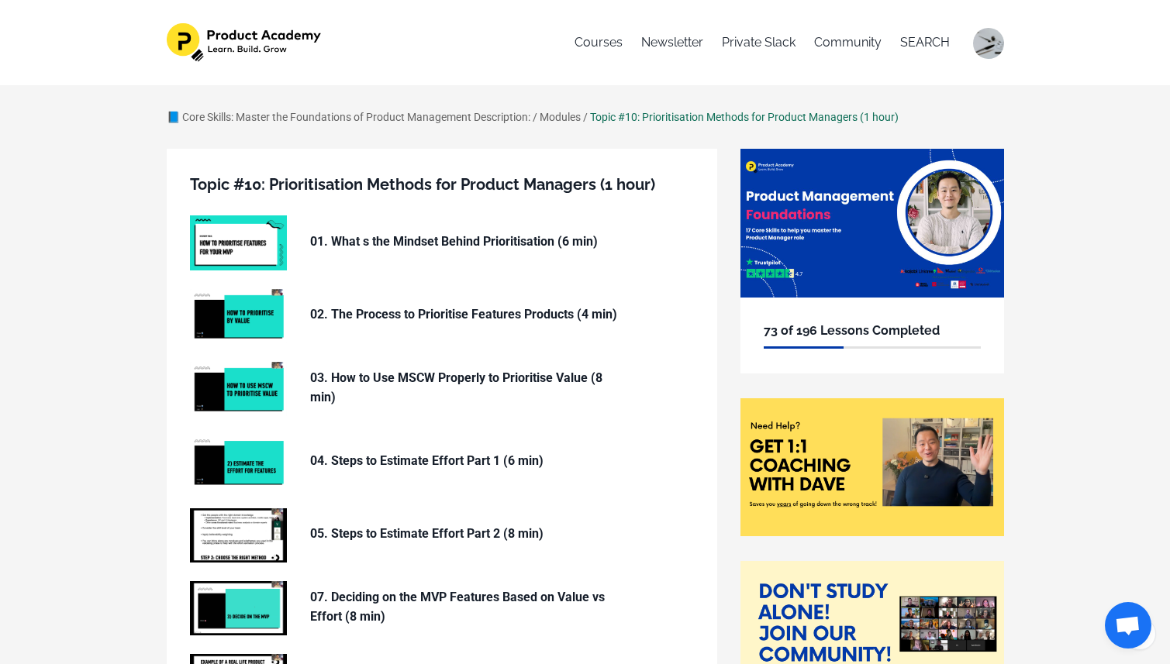
click at [1057, 194] on div "📘 Core Skills: Master the Foundations of Product Management Description: / Modu…" at bounding box center [585, 573] width 1170 height 976
click at [1097, 222] on div "📘 Core Skills: Master the Foundations of Product Management Description: / Modu…" at bounding box center [585, 573] width 1170 height 976
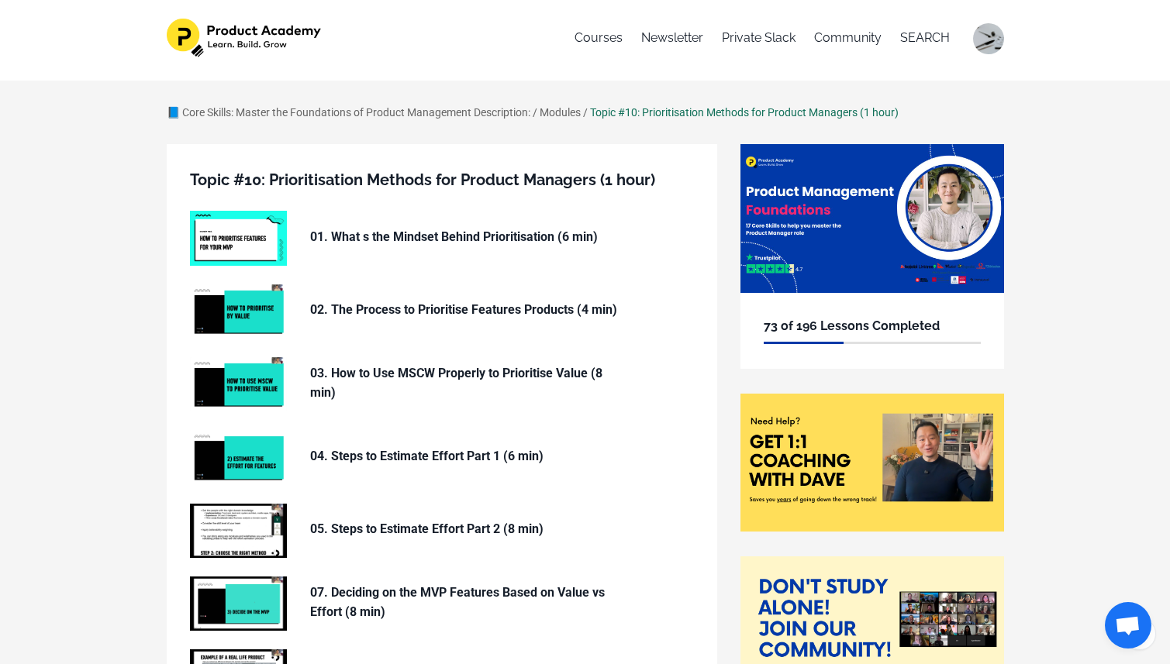
scroll to position [3, 0]
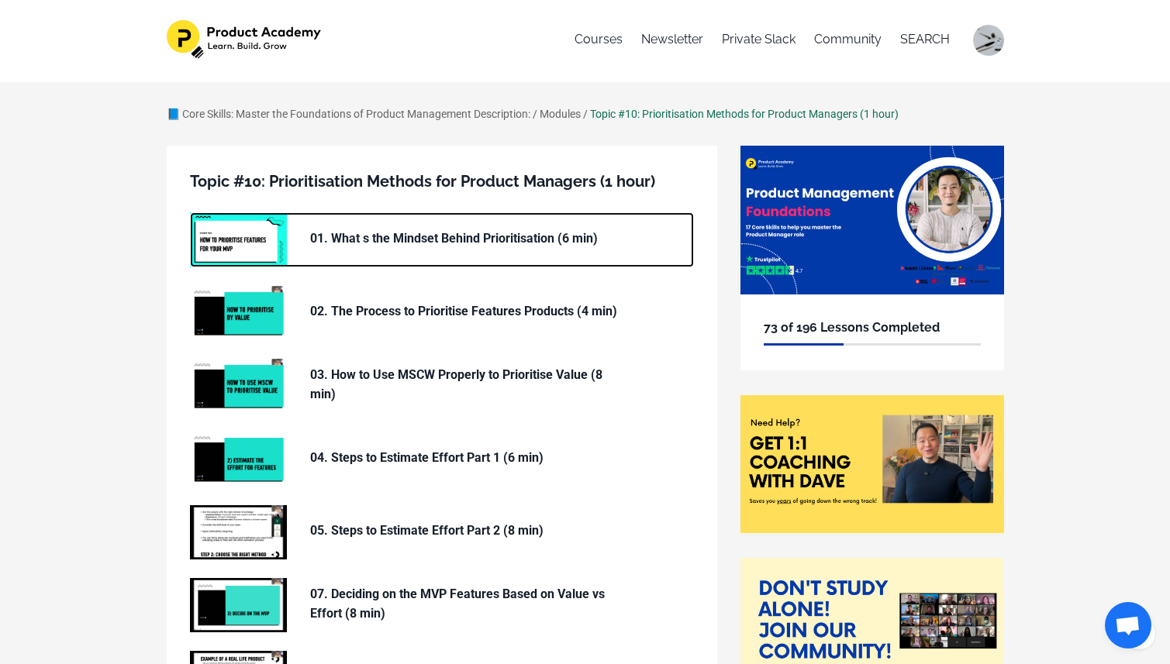
click at [246, 244] on img at bounding box center [238, 239] width 97 height 54
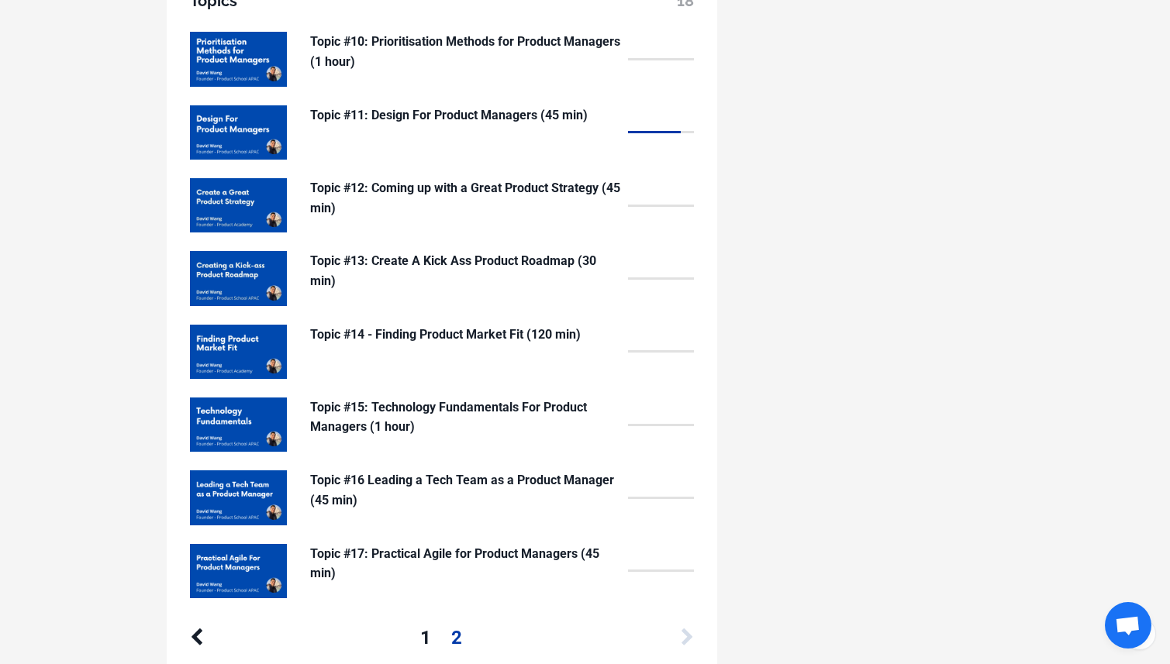
scroll to position [1299, 0]
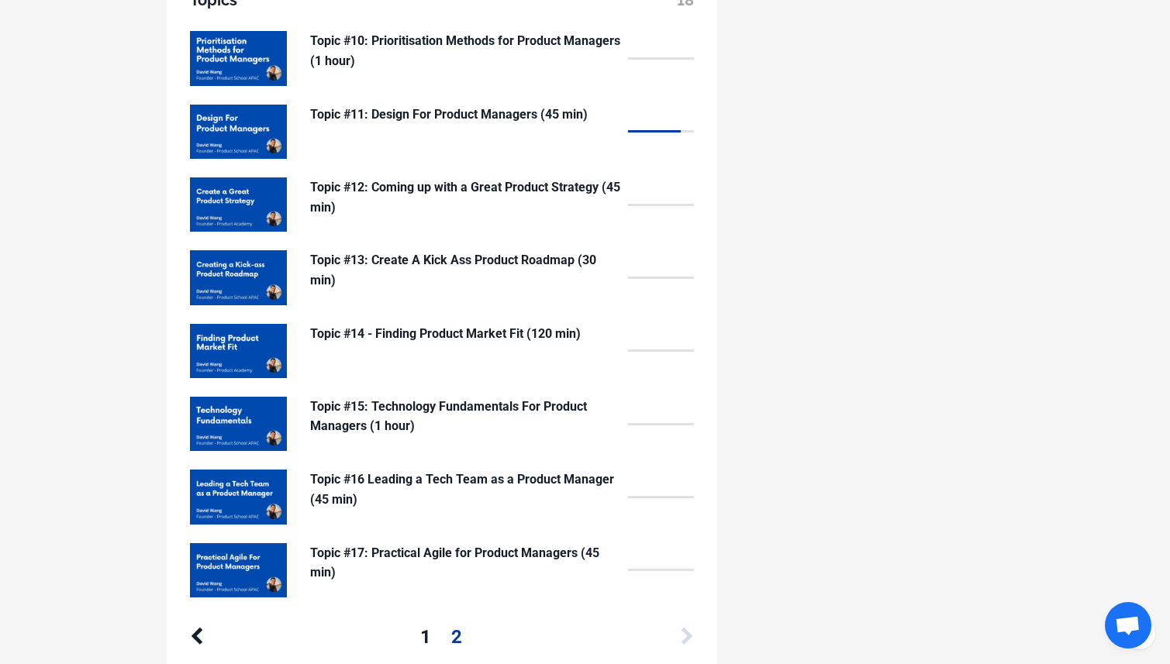
click at [431, 629] on div "1 2" at bounding box center [441, 636] width 345 height 29
click at [427, 630] on link "1" at bounding box center [425, 636] width 11 height 29
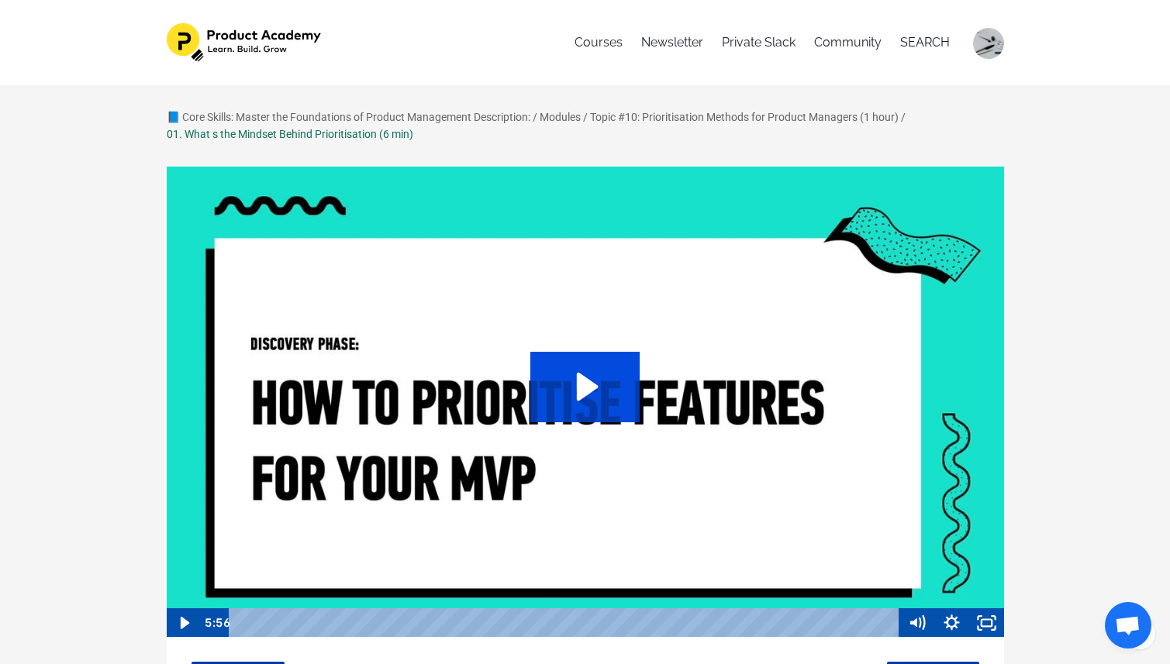
click at [567, 369] on icon "Play Video: sites/127338/video/YI0LwvySeOkIF8MrGd5m_01._What_s_the_mindset_behi…" at bounding box center [584, 387] width 109 height 70
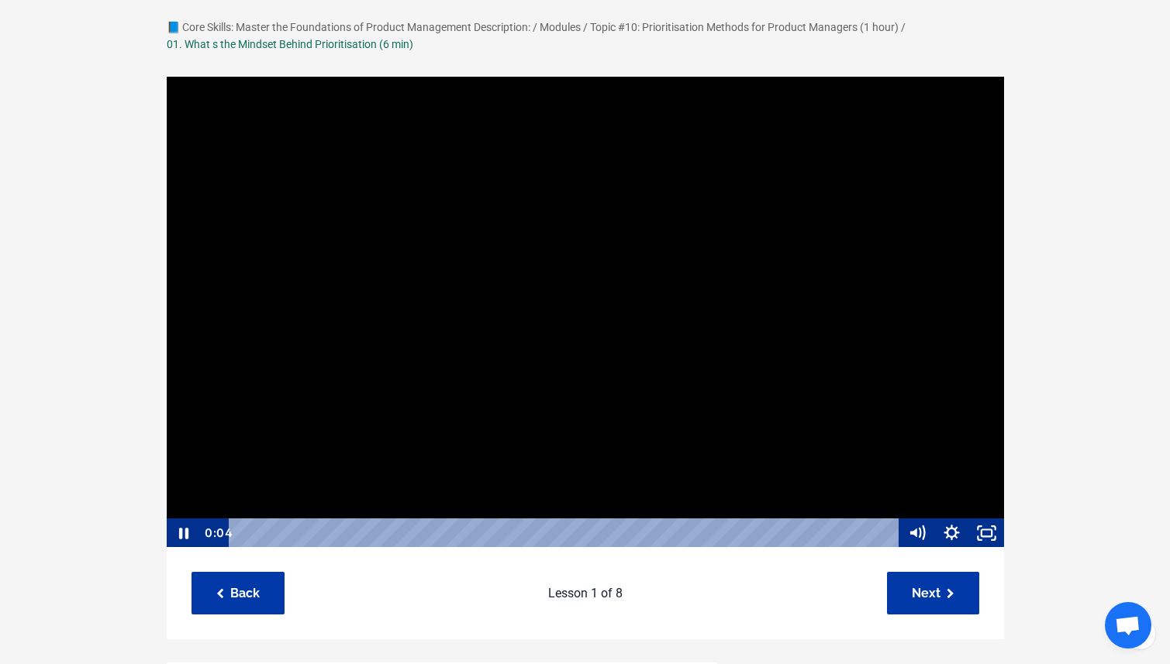
scroll to position [73, 0]
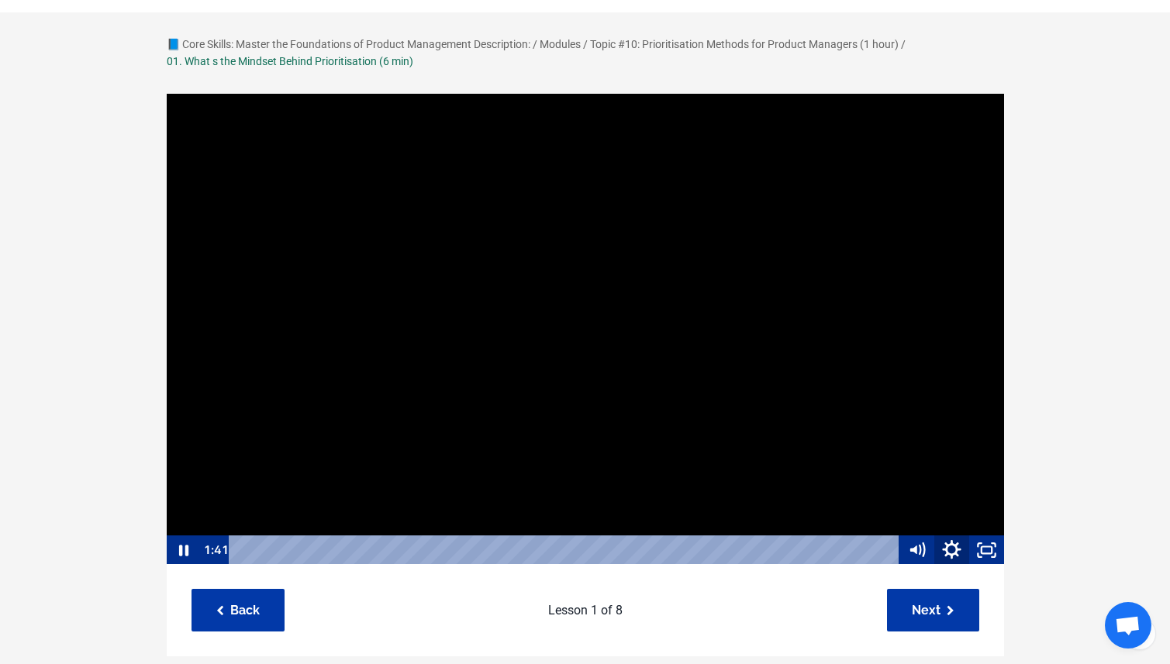
click at [951, 547] on icon "Show settings menu" at bounding box center [952, 550] width 42 height 36
click at [987, 489] on span "1x" at bounding box center [964, 491] width 61 height 29
click at [937, 457] on label "1.75x" at bounding box center [934, 461] width 140 height 30
click at [865, 447] on input "1.75x" at bounding box center [864, 446] width 1 height 1
radio input "true"
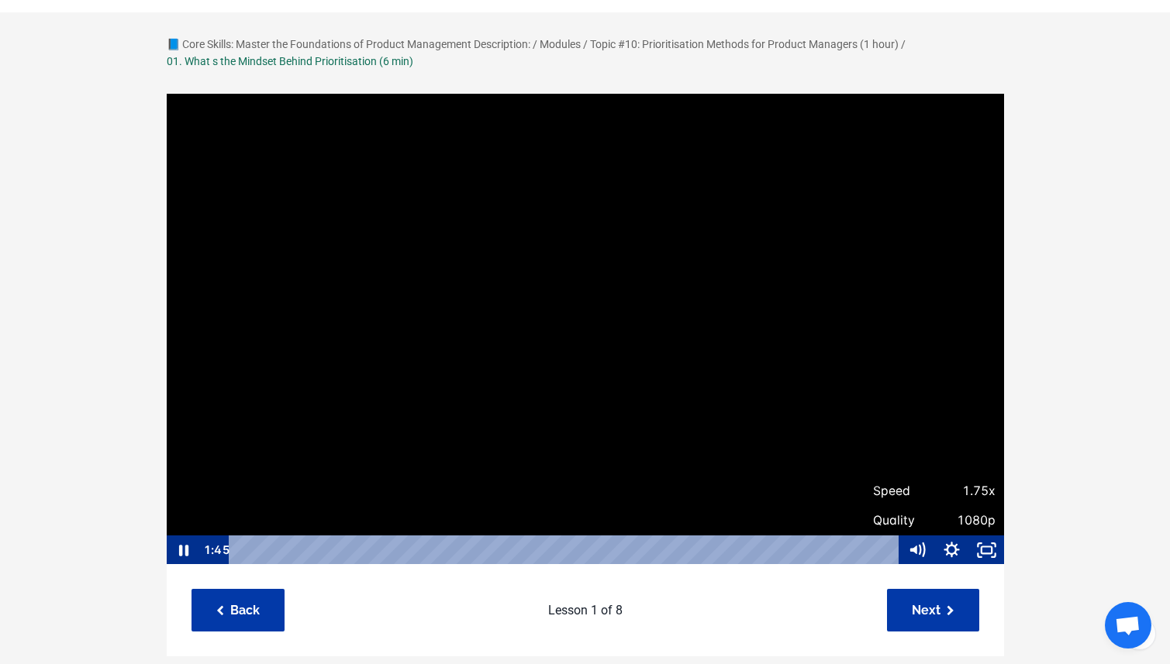
click at [1050, 416] on div "📘 Core Skills: Master the Foundations of Product Management Description: / Modu…" at bounding box center [585, 600] width 1170 height 1177
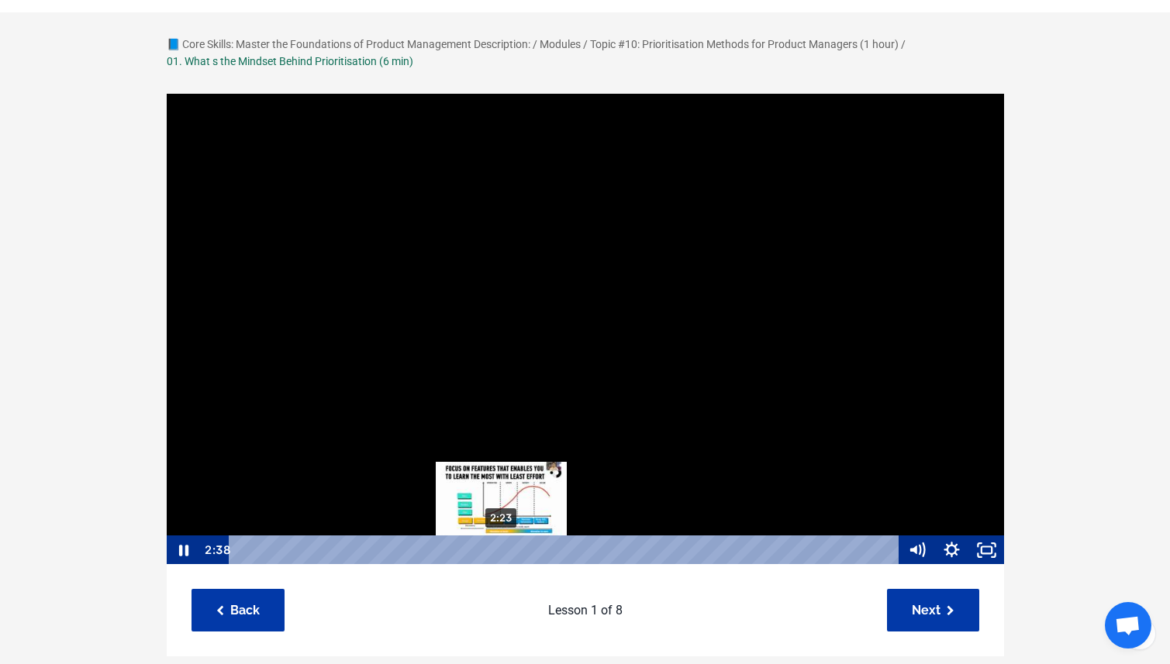
scroll to position [1, 0]
click at [503, 550] on div "2:23" at bounding box center [565, 549] width 649 height 29
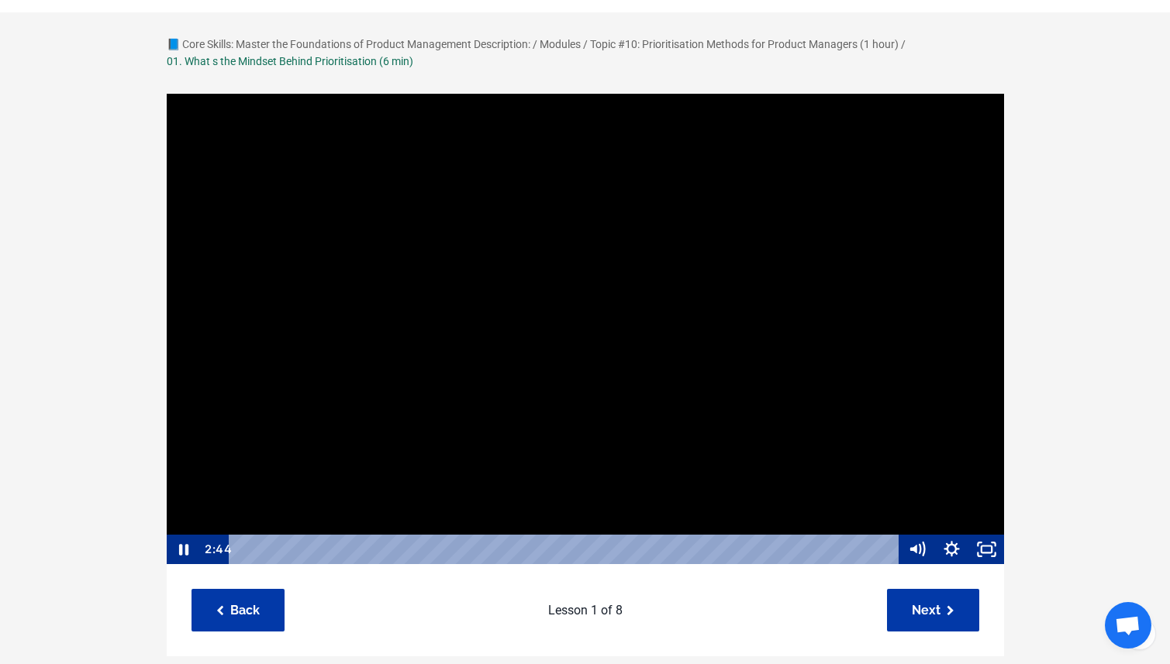
click at [904, 391] on div at bounding box center [585, 328] width 839 height 473
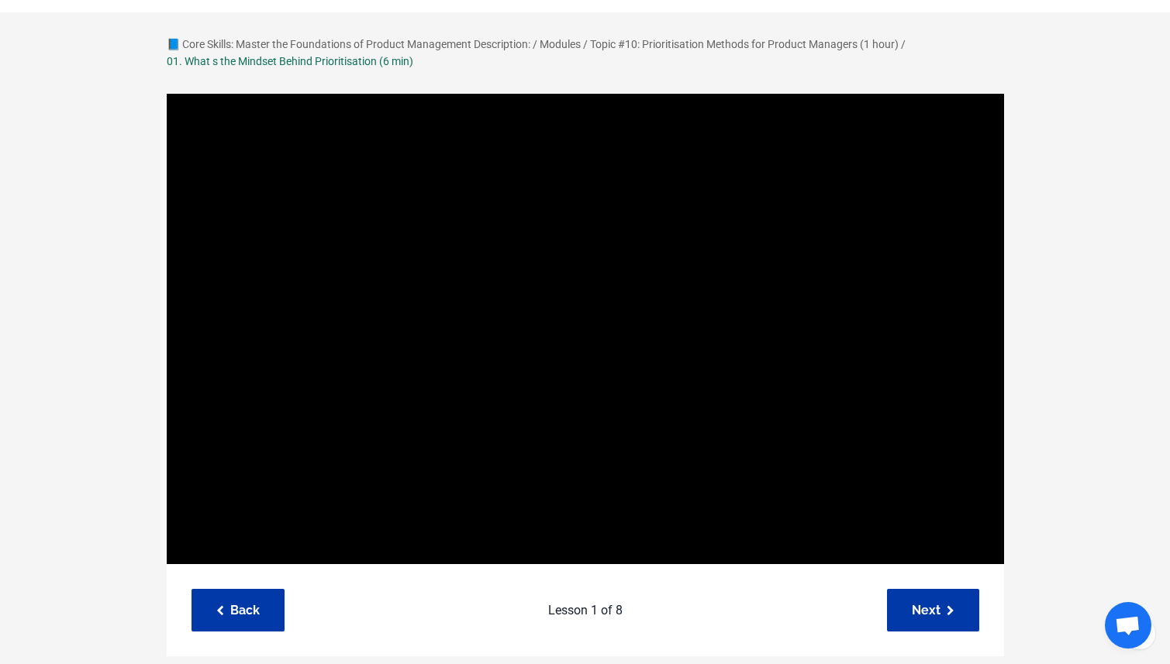
click at [904, 391] on div at bounding box center [585, 328] width 839 height 473
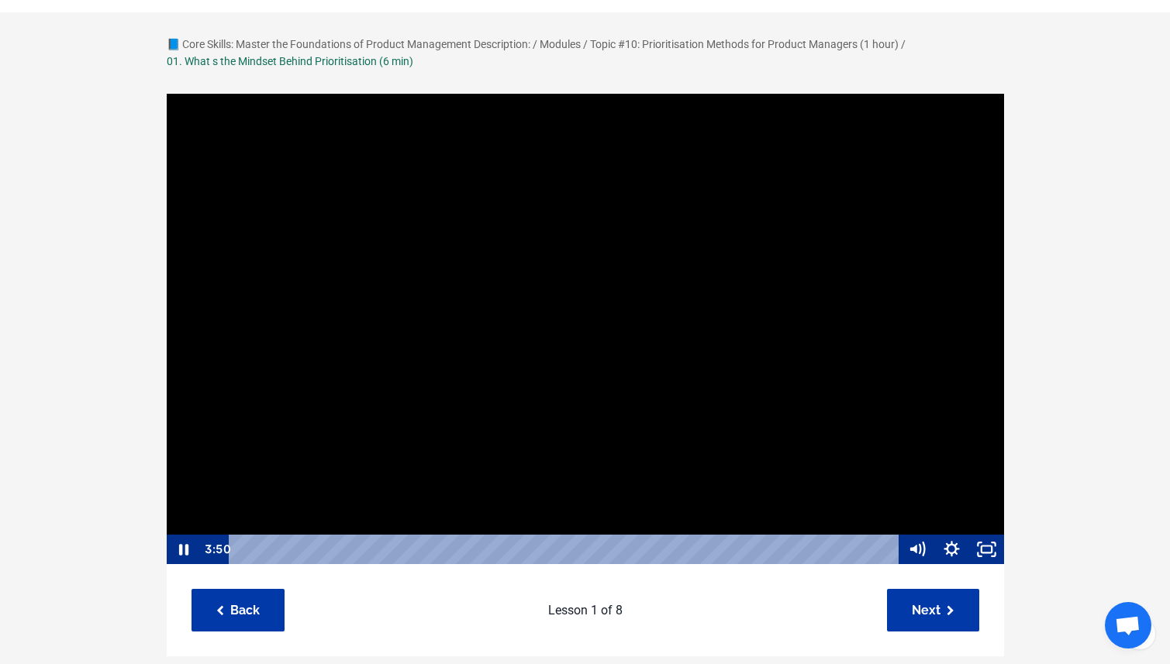
click at [784, 411] on div at bounding box center [585, 328] width 839 height 473
click at [601, 374] on div at bounding box center [585, 328] width 839 height 473
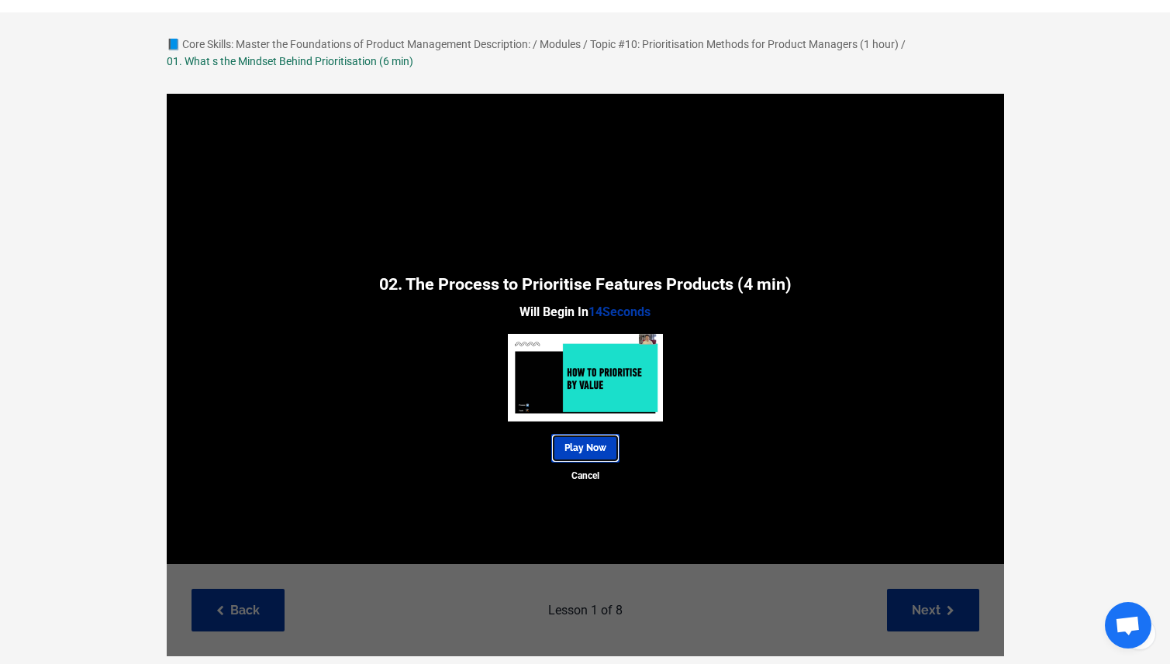
click at [595, 458] on link "Play Now" at bounding box center [585, 448] width 68 height 29
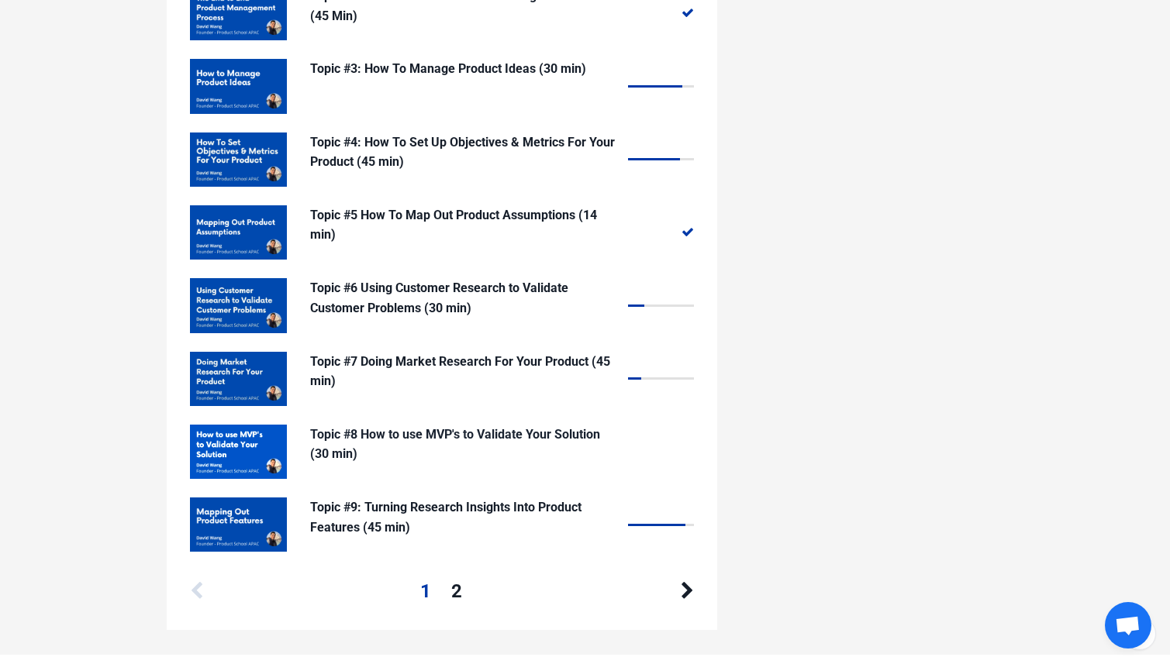
scroll to position [1497, 0]
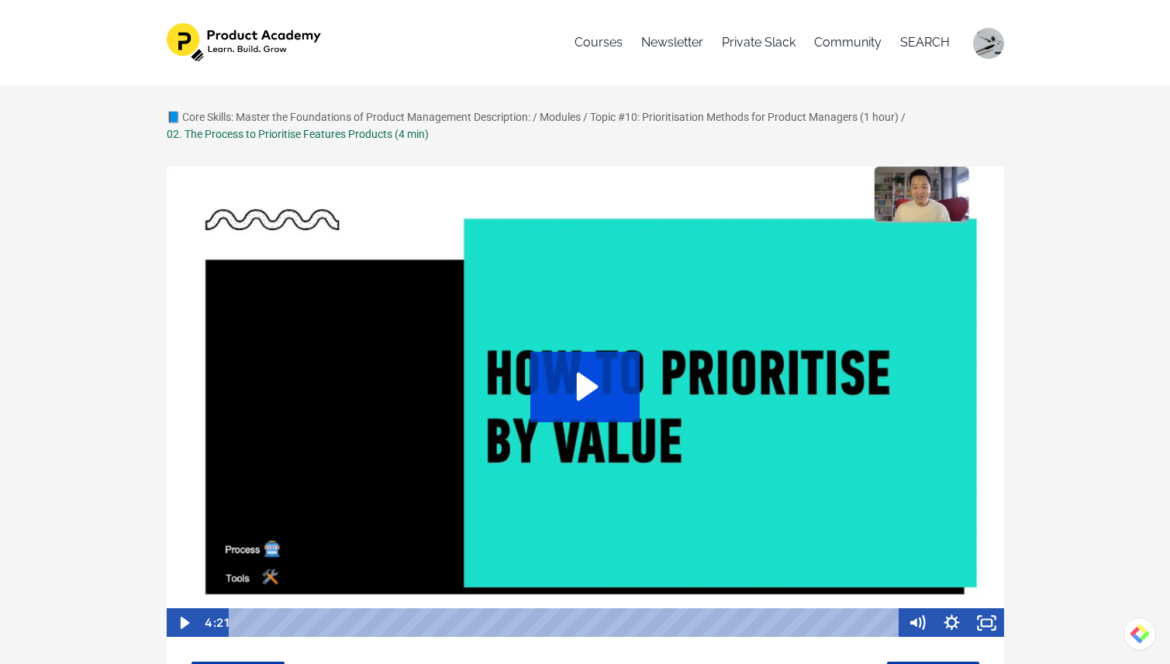
click at [584, 396] on icon "Play Video: sites/127338/video/QzfFK7Y6R2ijuj0L0sGf_02._The_Process_to_Prioriti…" at bounding box center [588, 387] width 22 height 28
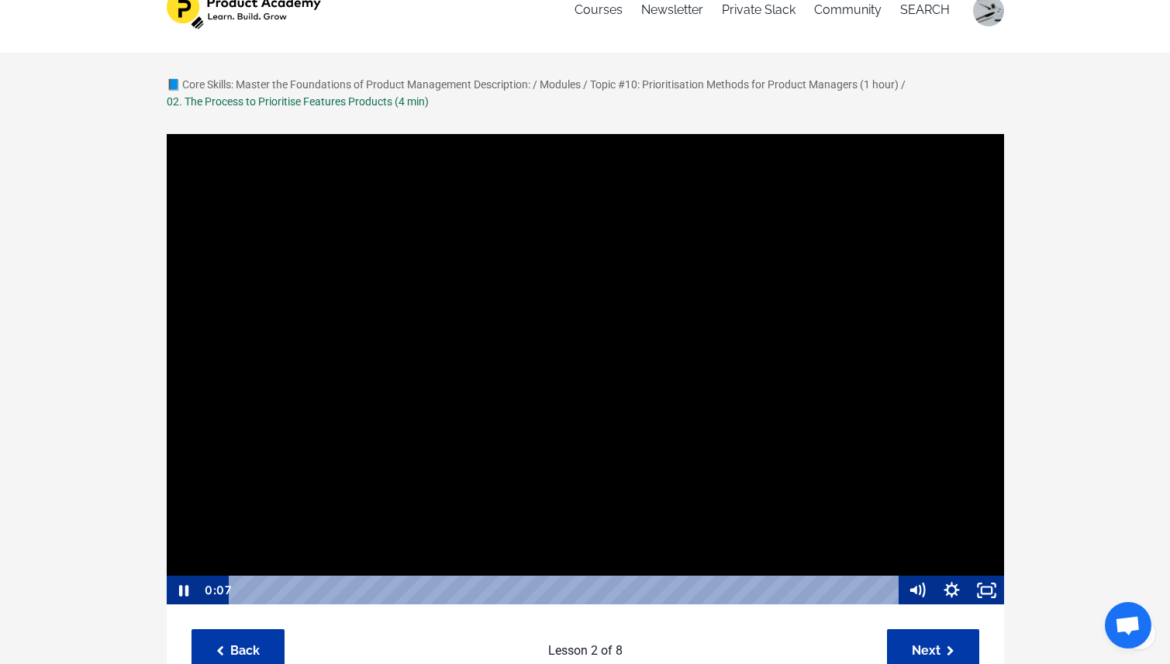
scroll to position [36, 0]
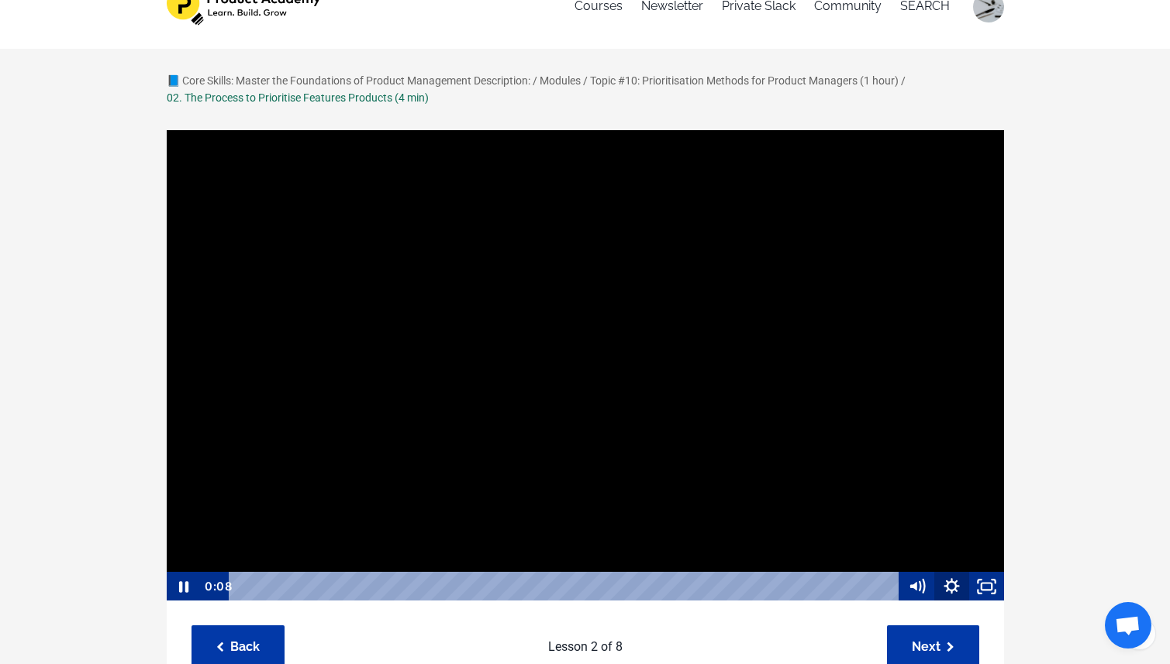
click at [953, 593] on icon "Show settings menu" at bounding box center [952, 587] width 16 height 16
click at [972, 532] on span "1x" at bounding box center [964, 527] width 61 height 29
click at [948, 495] on label "1.75x" at bounding box center [934, 498] width 140 height 30
click at [865, 484] on input "1.75x" at bounding box center [864, 483] width 1 height 1
radio input "true"
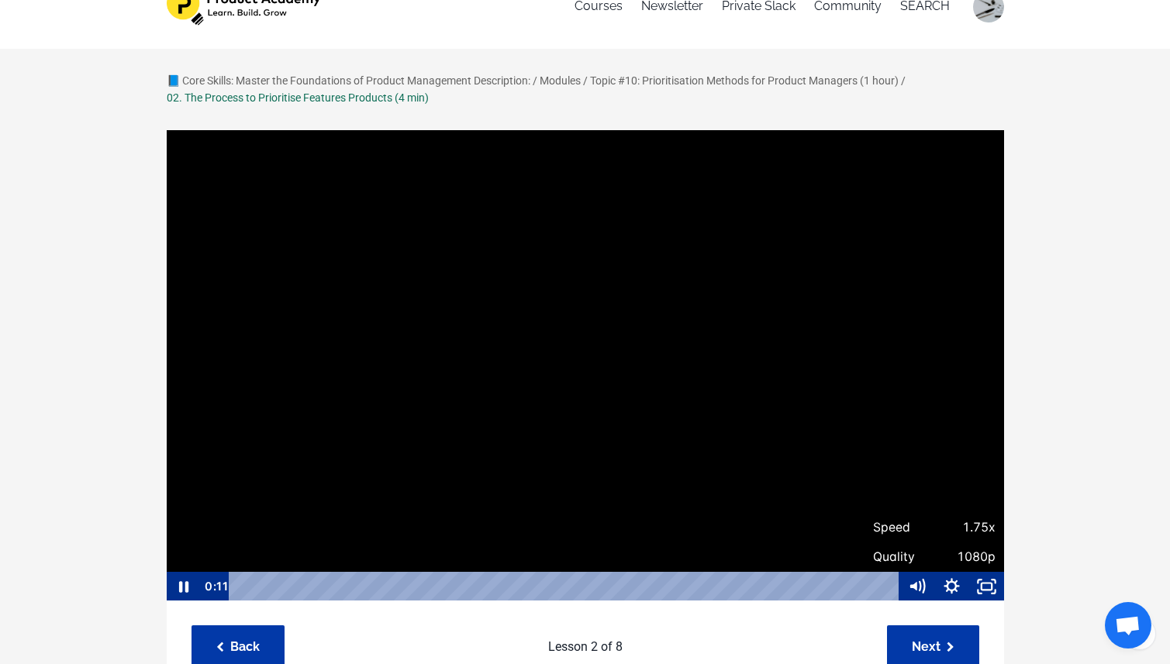
click at [1073, 440] on div "📘 Core Skills: Master the Foundations of Product Management Description: / Modu…" at bounding box center [585, 637] width 1170 height 1177
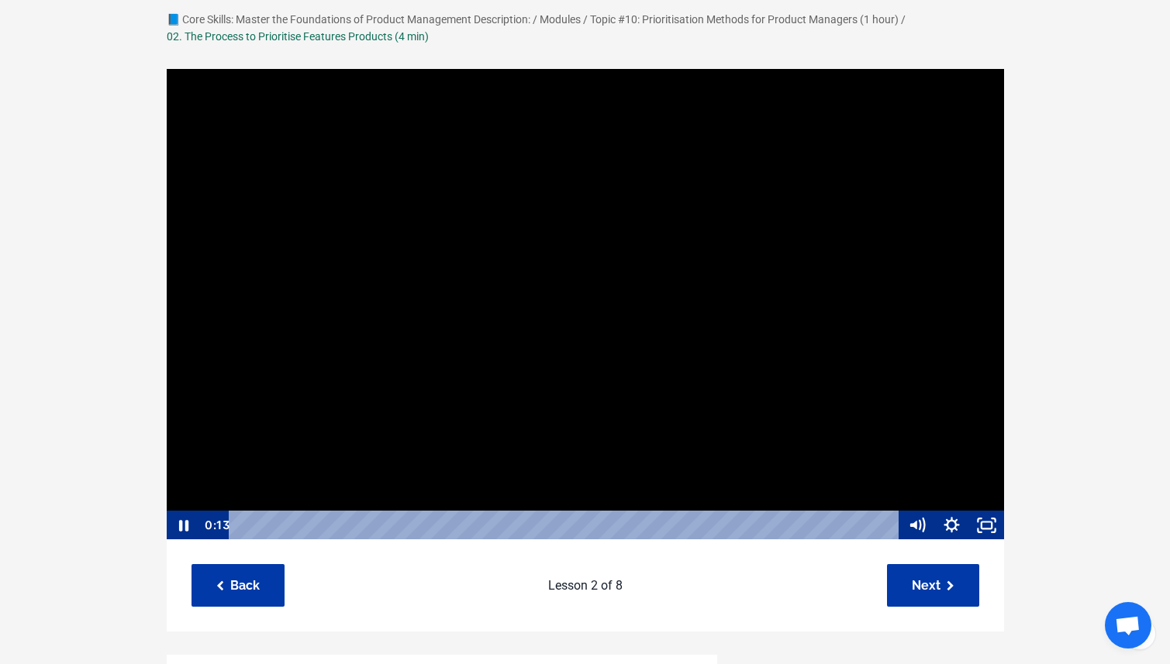
scroll to position [100, 0]
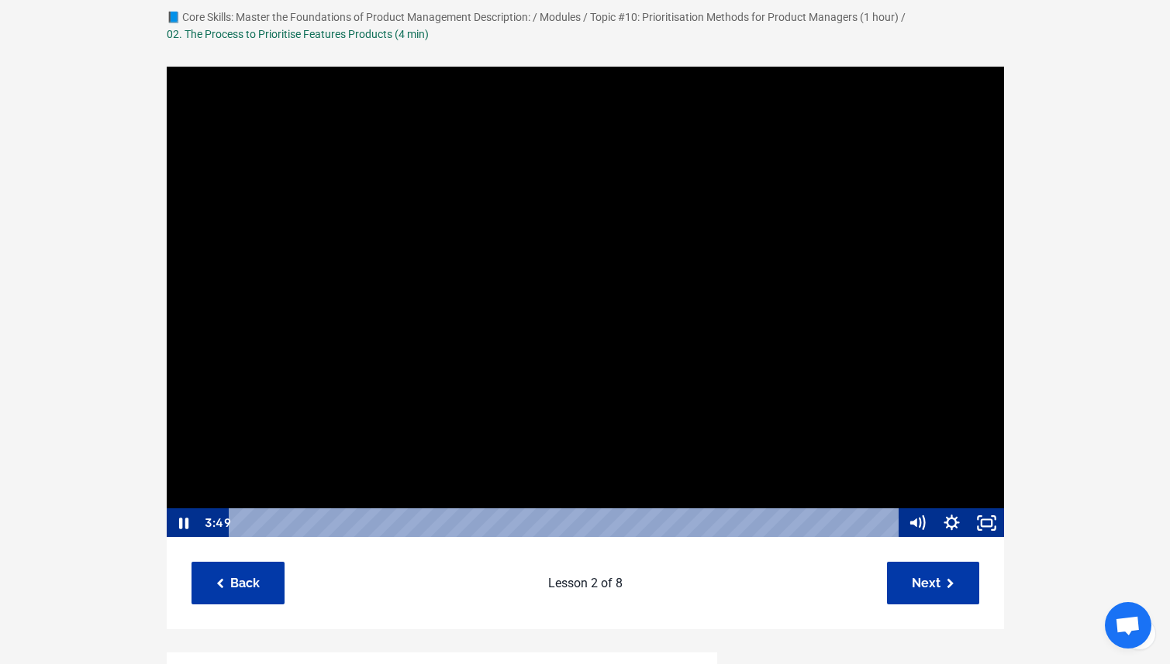
click at [742, 295] on div at bounding box center [585, 302] width 839 height 473
click at [539, 246] on div at bounding box center [585, 302] width 839 height 473
click at [661, 259] on div at bounding box center [585, 302] width 839 height 473
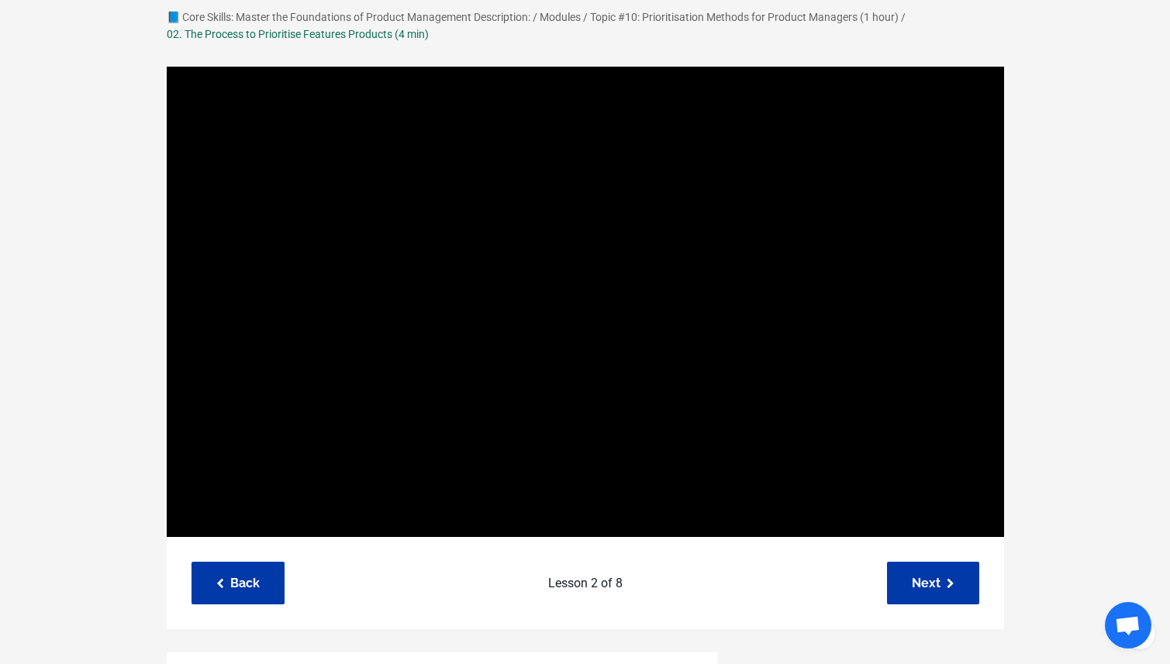
click at [660, 260] on div at bounding box center [585, 302] width 839 height 473
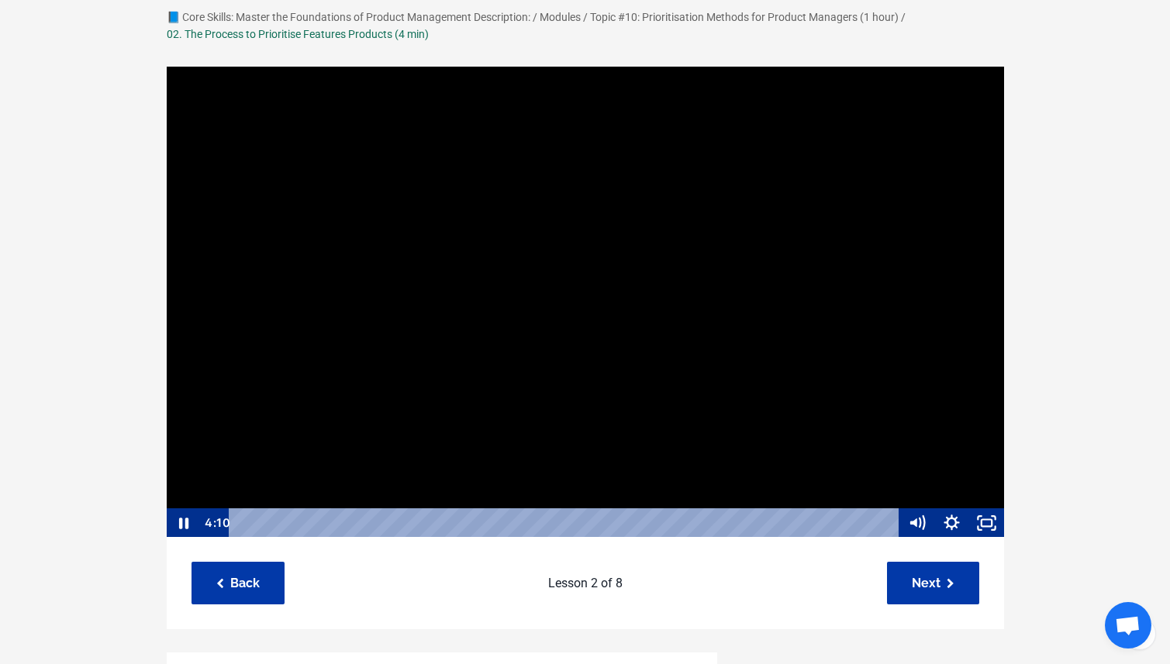
click at [660, 270] on div at bounding box center [585, 302] width 839 height 473
click at [651, 396] on div at bounding box center [585, 302] width 839 height 473
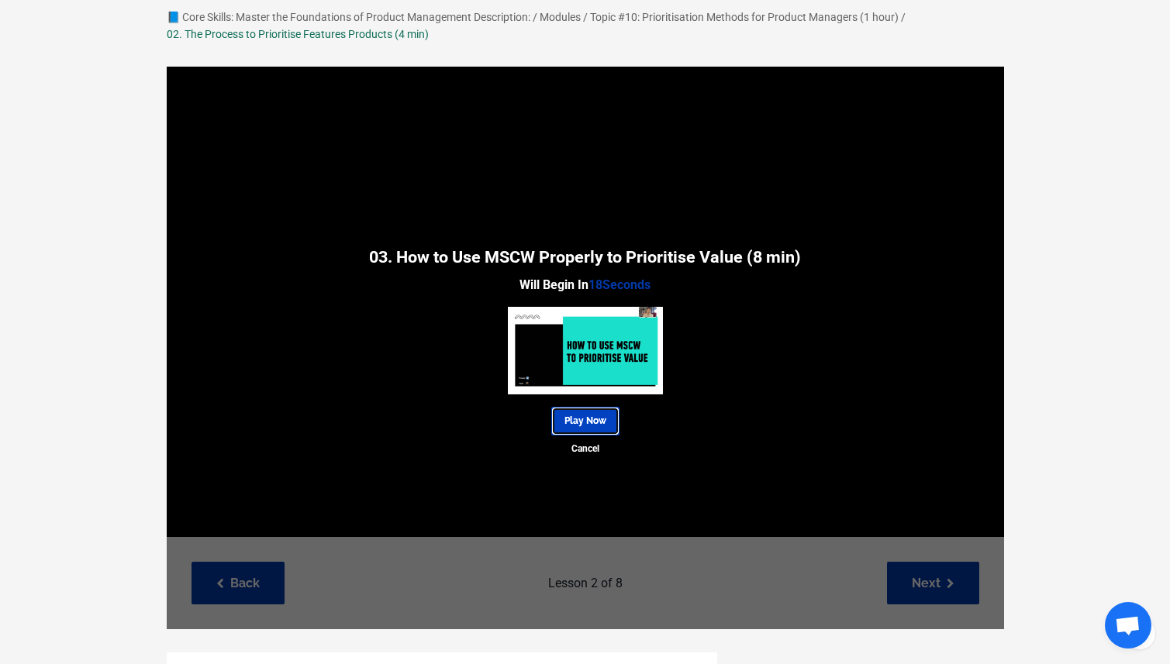
click at [601, 418] on link "Play Now" at bounding box center [585, 421] width 68 height 29
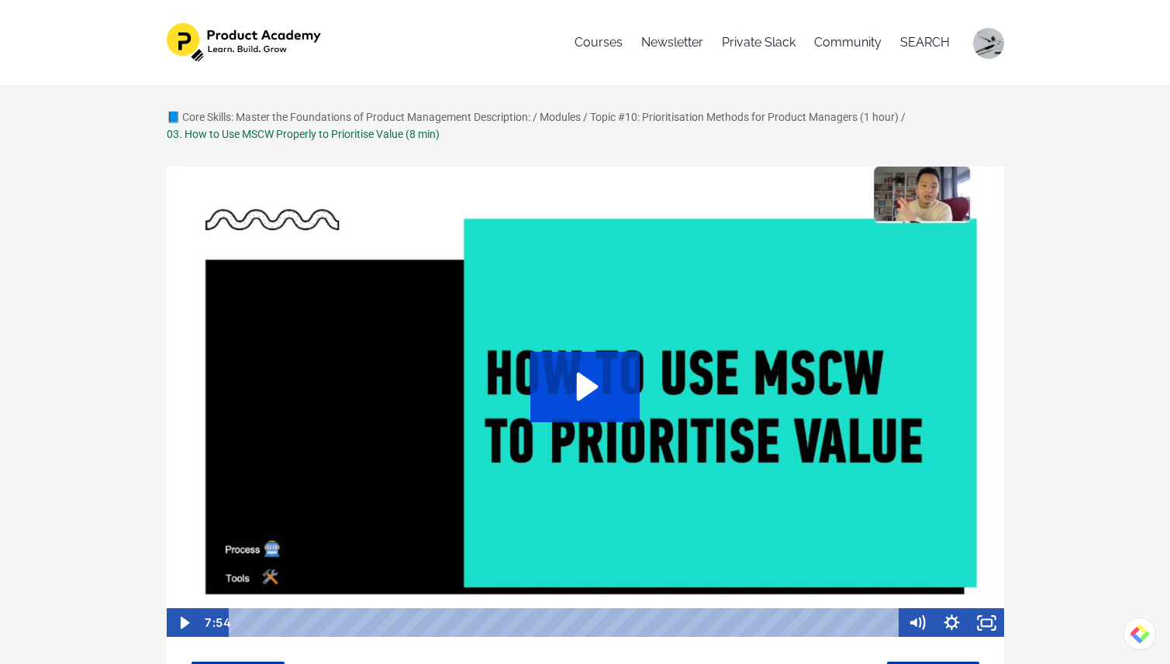
click at [615, 412] on icon "Play Video: sites/127338/video/jZlqD8RmSiyMypt95Ous_03._How_to_Use_MSCW_to_Prio…" at bounding box center [584, 387] width 109 height 70
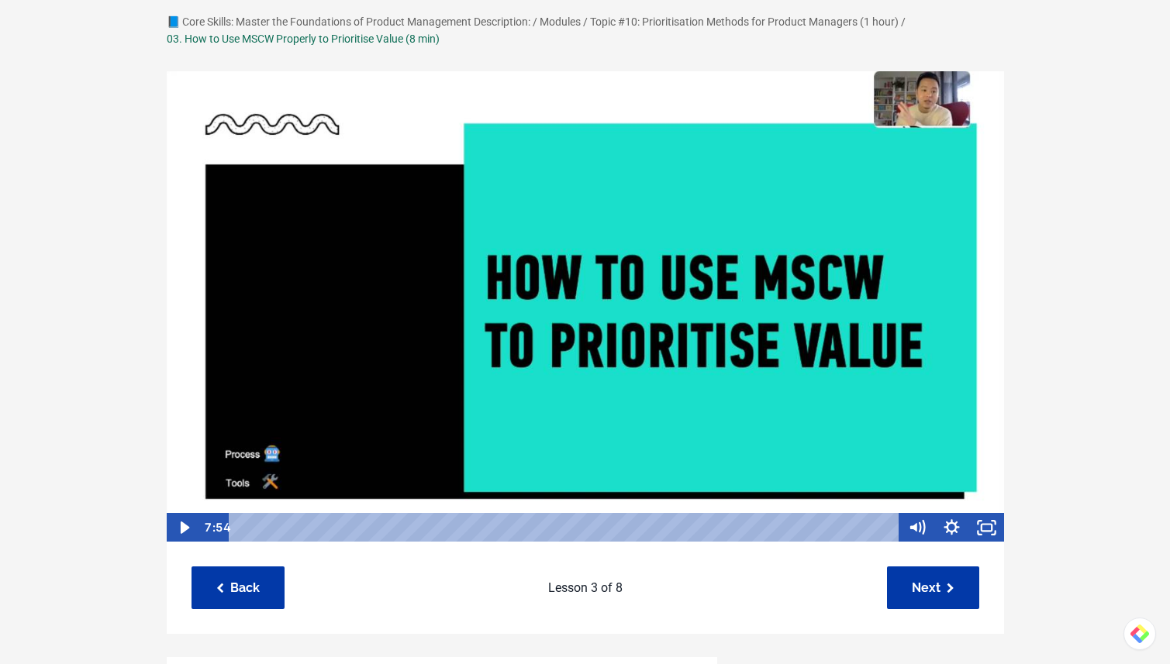
scroll to position [99, 0]
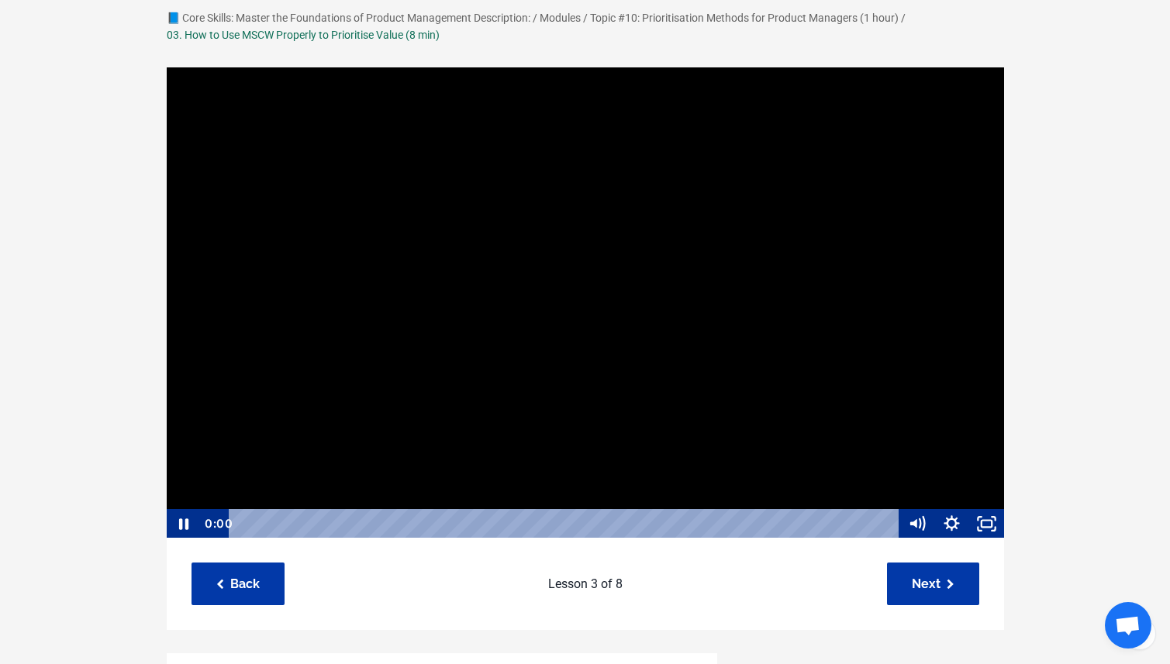
click at [689, 459] on div at bounding box center [585, 303] width 839 height 473
click at [691, 459] on div at bounding box center [585, 303] width 839 height 473
click at [955, 524] on icon "Show settings menu" at bounding box center [952, 524] width 42 height 36
click at [966, 462] on span "1x" at bounding box center [964, 464] width 61 height 29
click at [955, 446] on label "1.75x" at bounding box center [934, 435] width 140 height 30
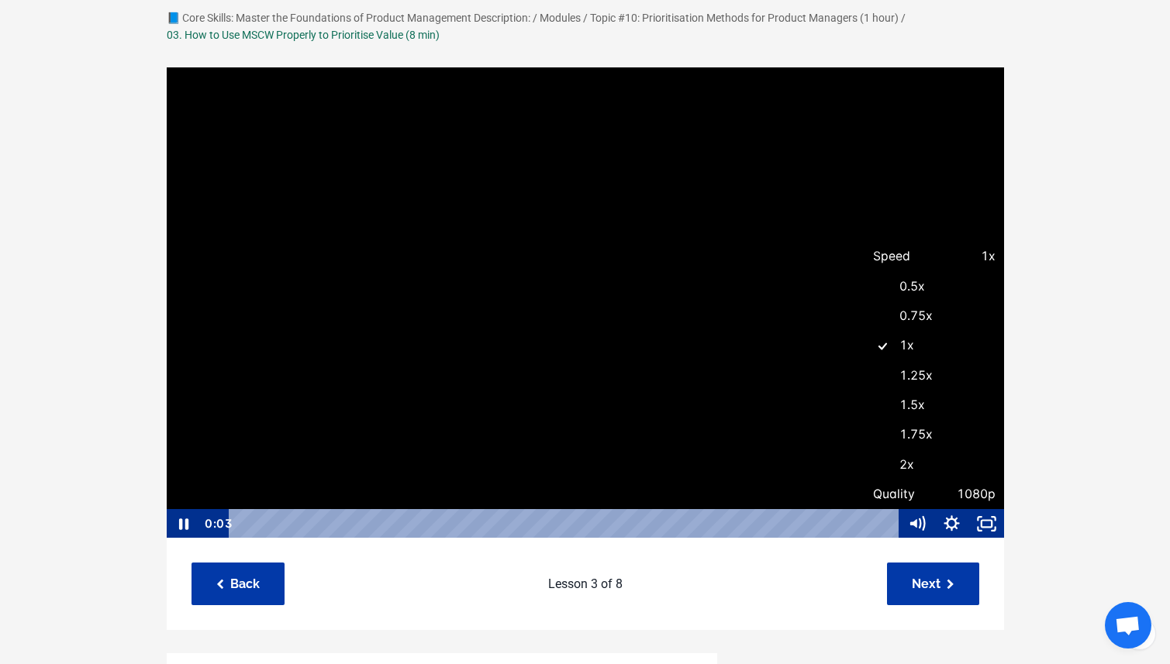
click at [865, 421] on input "1.75x" at bounding box center [864, 420] width 1 height 1
radio input "true"
click at [970, 465] on span "1.75x" at bounding box center [964, 464] width 61 height 29
click at [957, 460] on label "2x" at bounding box center [934, 465] width 140 height 30
click at [865, 451] on input "2x" at bounding box center [864, 450] width 1 height 1
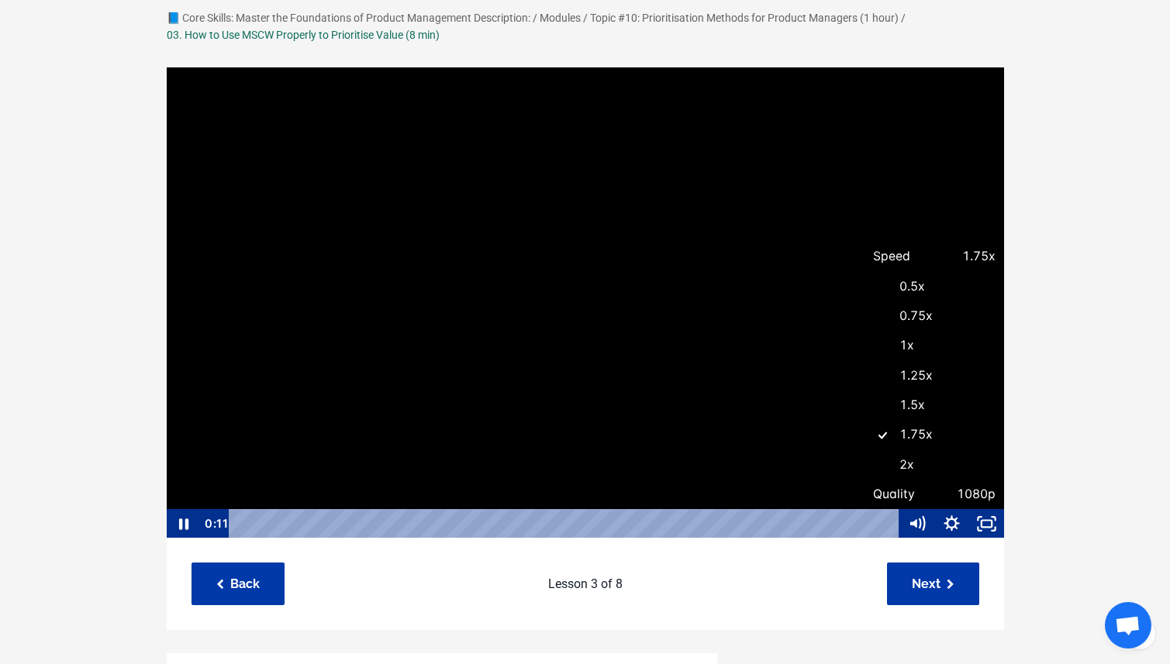
radio input "true"
click at [928, 431] on div at bounding box center [585, 302] width 839 height 473
click at [915, 450] on div at bounding box center [585, 302] width 839 height 473
click at [953, 518] on icon "Show settings menu" at bounding box center [952, 523] width 42 height 36
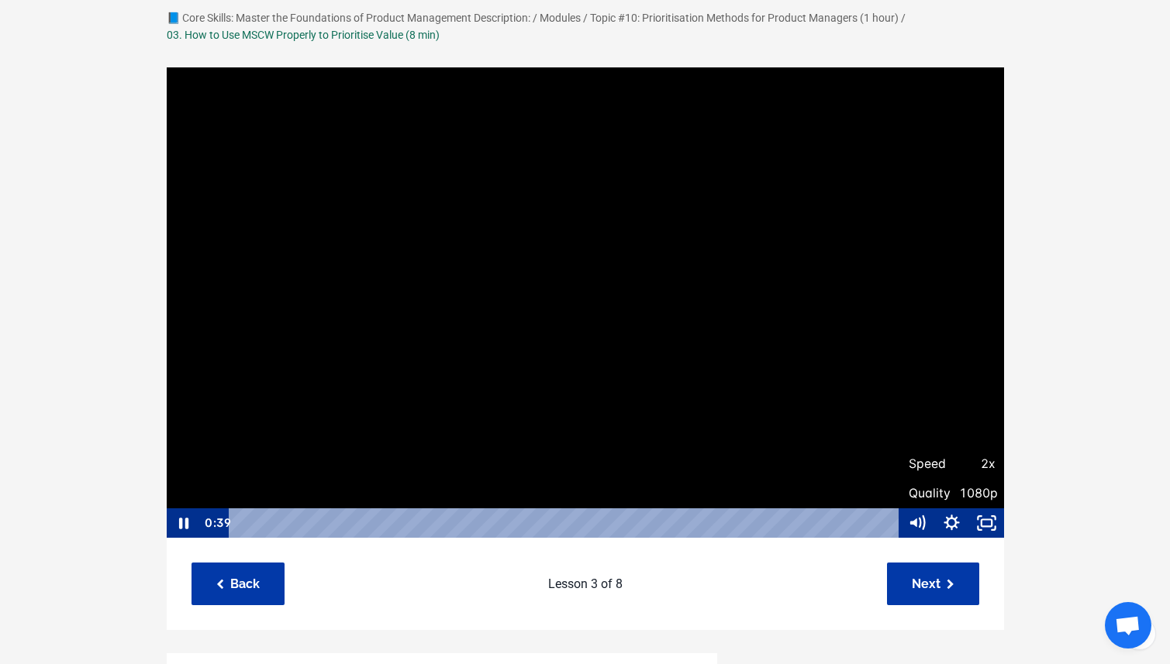
click at [965, 463] on span "2x" at bounding box center [973, 464] width 43 height 29
click at [961, 435] on label "1.75x" at bounding box center [951, 434] width 105 height 30
click at [900, 420] on input "1.75x" at bounding box center [899, 419] width 1 height 1
radio input "true"
click at [1061, 415] on div "📘 Core Skills: Master the Foundations of Product Management Description: / Modu…" at bounding box center [585, 574] width 1170 height 1177
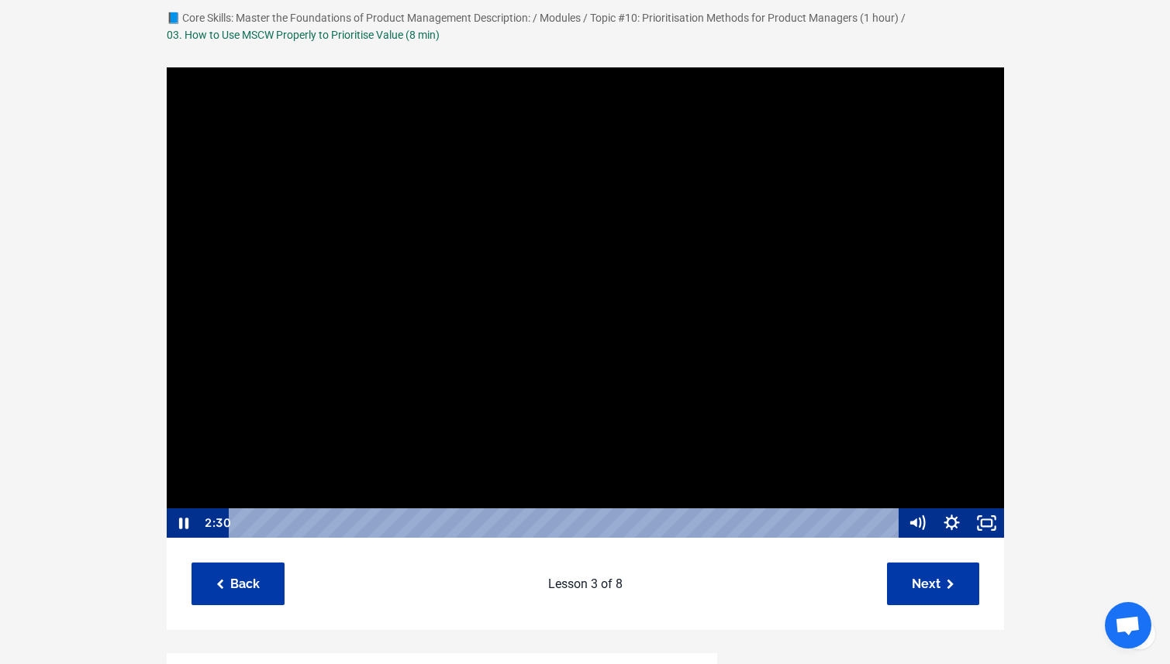
click at [652, 290] on div at bounding box center [585, 302] width 839 height 473
click at [622, 422] on div at bounding box center [585, 302] width 839 height 473
click at [672, 523] on div "Playbar" at bounding box center [565, 522] width 649 height 29
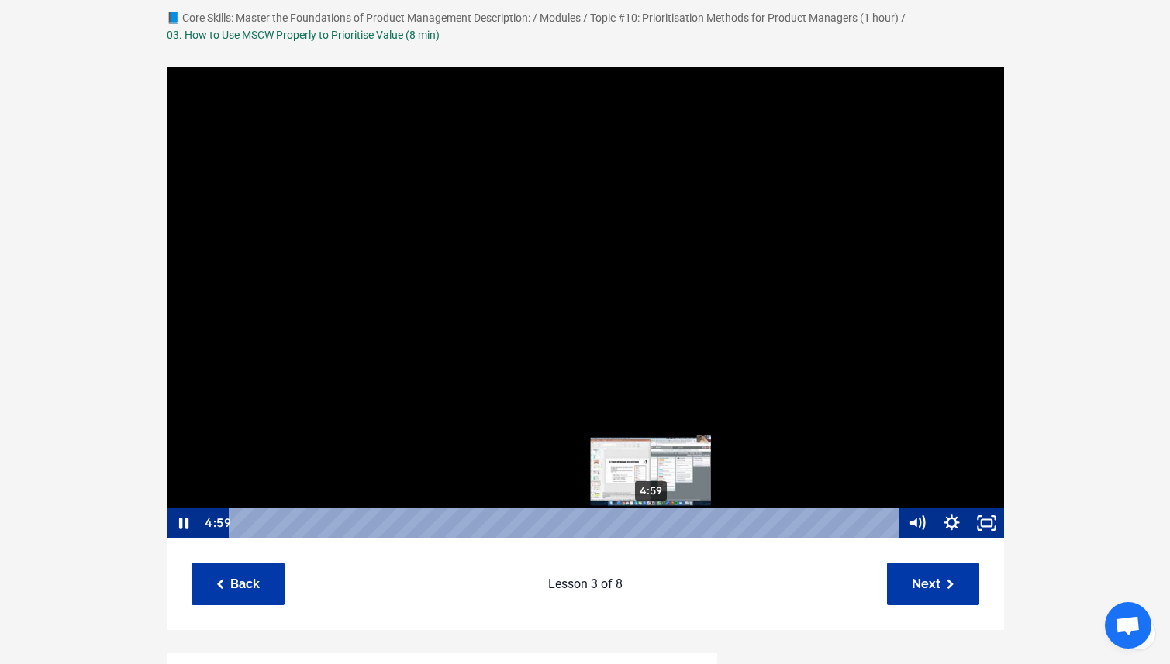
click at [651, 523] on div "4:59" at bounding box center [565, 522] width 649 height 29
click at [630, 525] on div "4:44" at bounding box center [565, 522] width 649 height 29
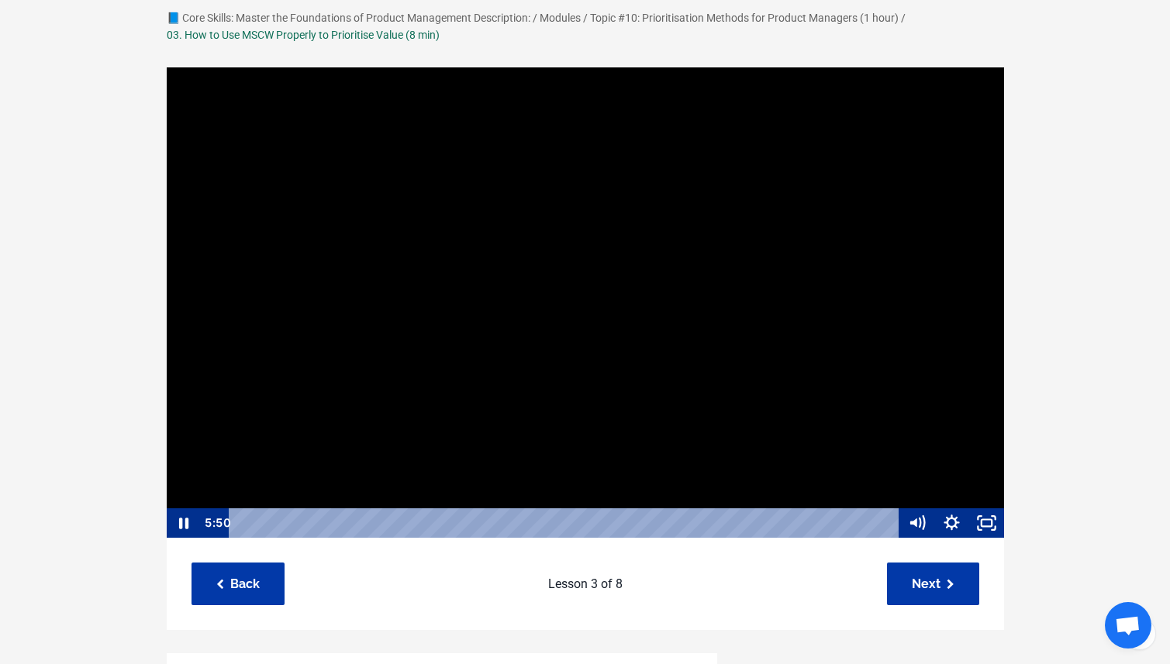
click at [591, 393] on div at bounding box center [585, 302] width 839 height 473
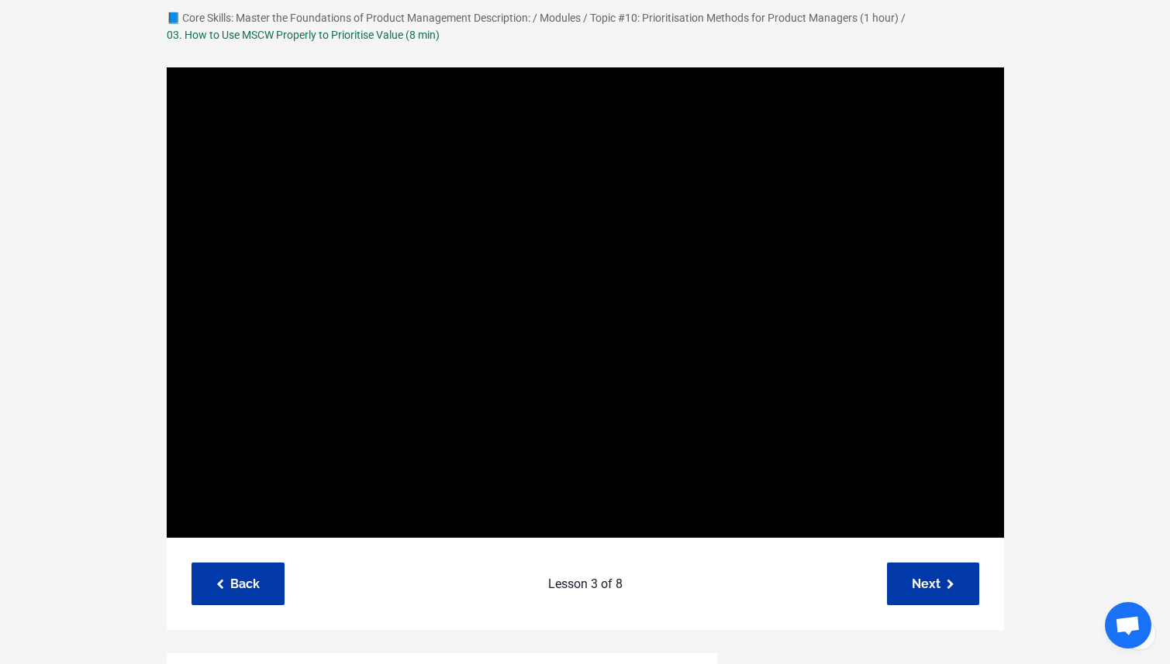
click at [110, 344] on div "📘 Core Skills: Master the Foundations of Product Management Description: / Modu…" at bounding box center [585, 574] width 1170 height 1177
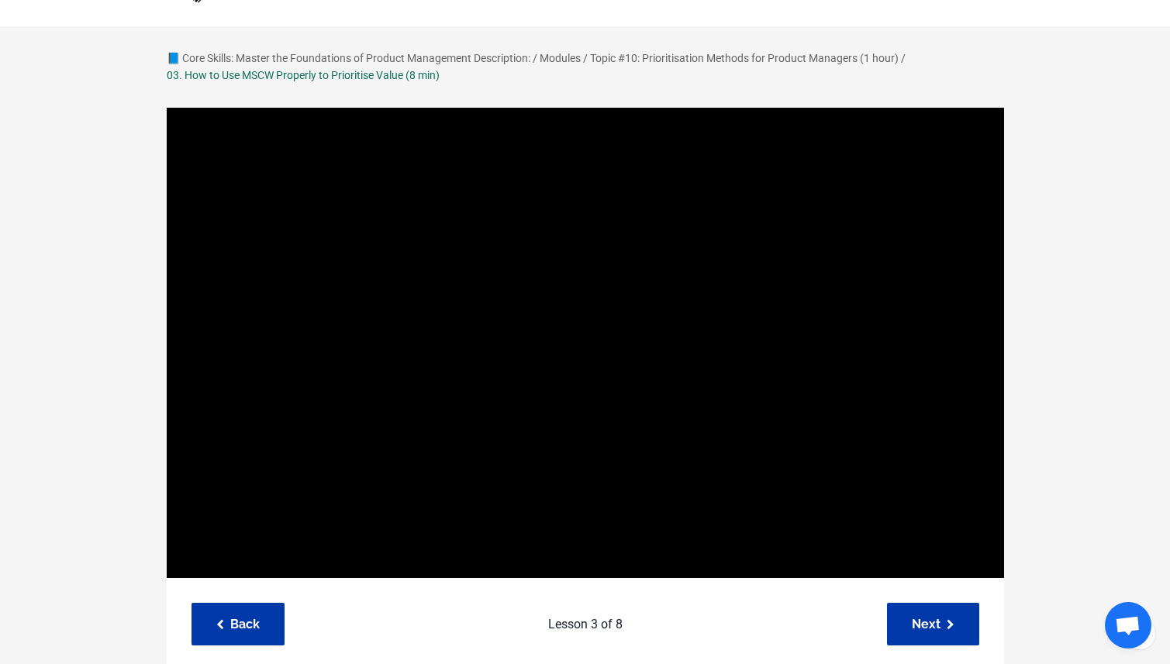
scroll to position [53, 0]
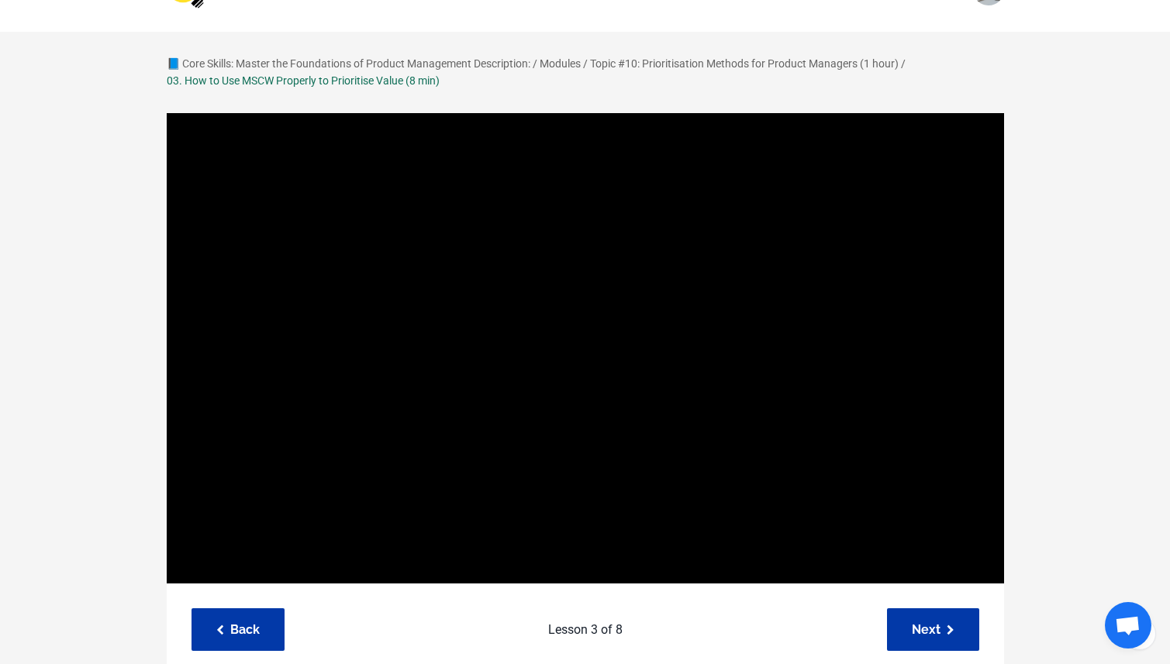
click at [1090, 318] on div "📘 Core Skills: Master the Foundations of Product Management Description: / Modu…" at bounding box center [585, 620] width 1170 height 1177
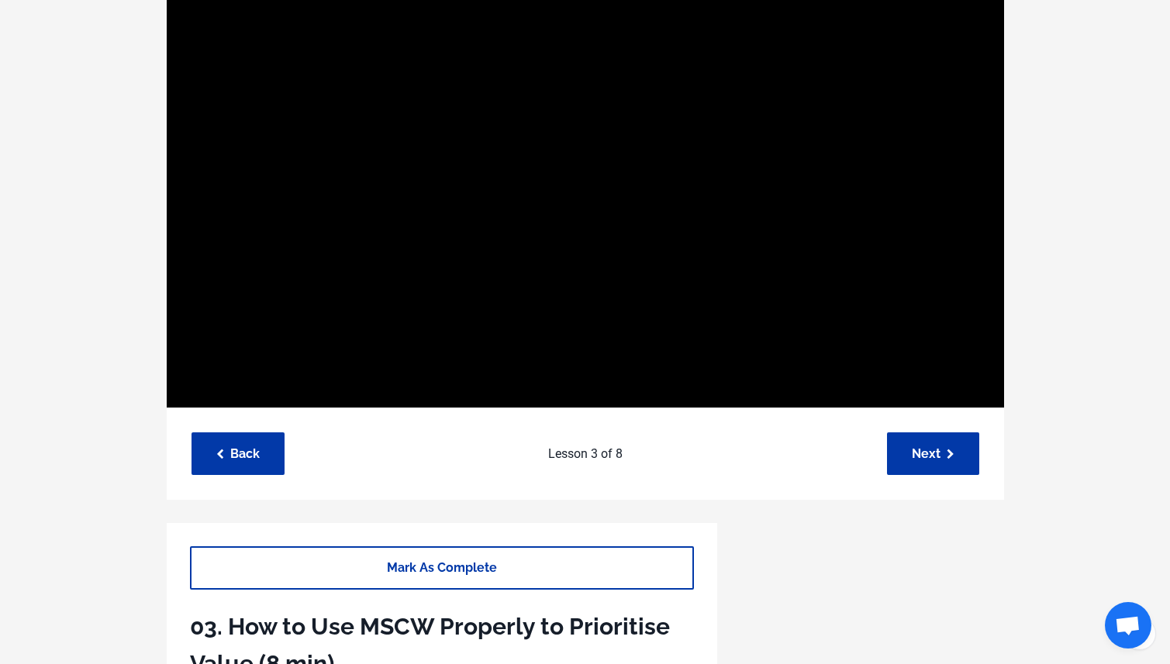
scroll to position [120, 0]
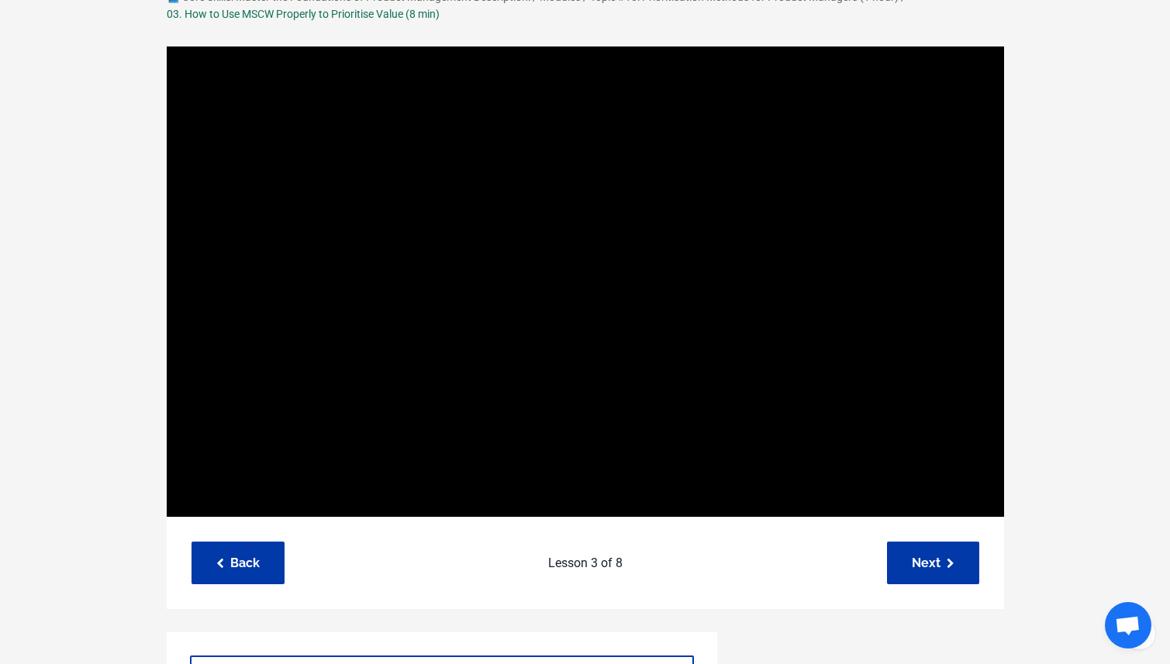
click at [1053, 355] on div "📘 Core Skills: Master the Foundations of Product Management Description: / Modu…" at bounding box center [585, 553] width 1170 height 1177
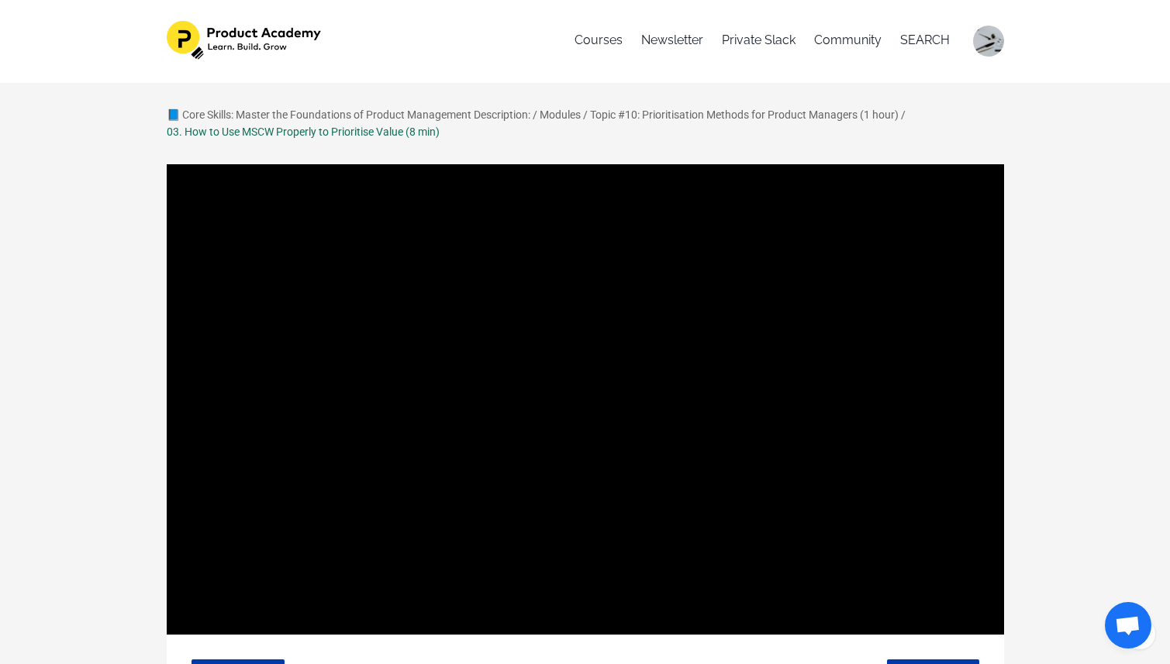
scroll to position [13, 0]
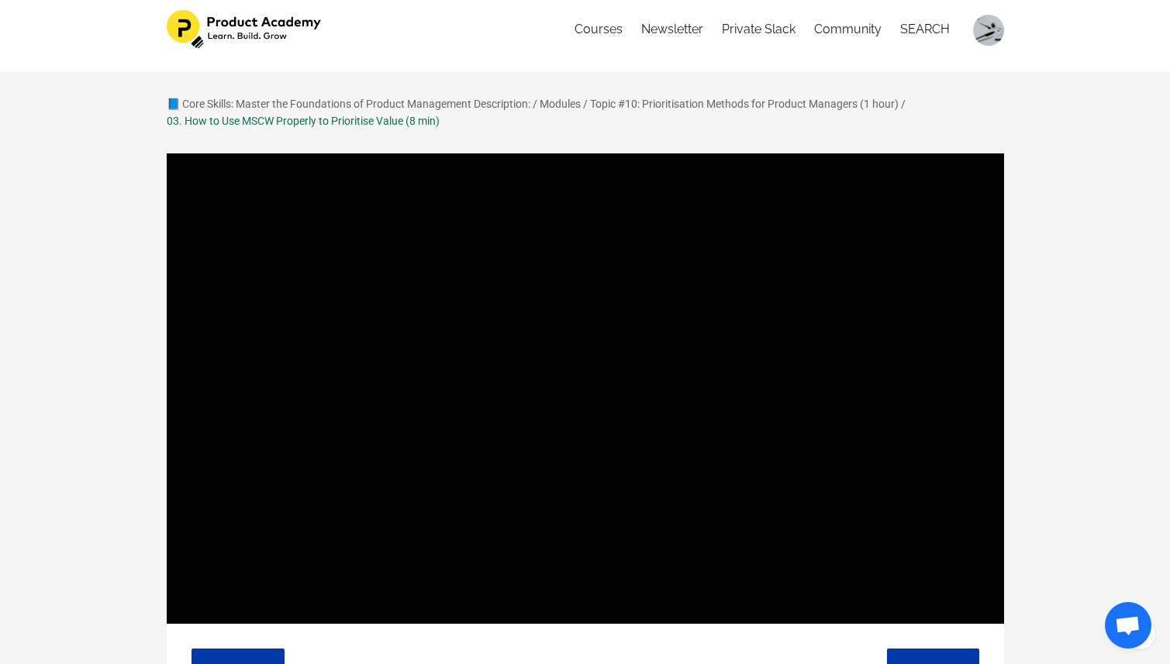
click at [1057, 422] on div "📘 Core Skills: Master the Foundations of Product Management Description: / Modu…" at bounding box center [585, 660] width 1170 height 1177
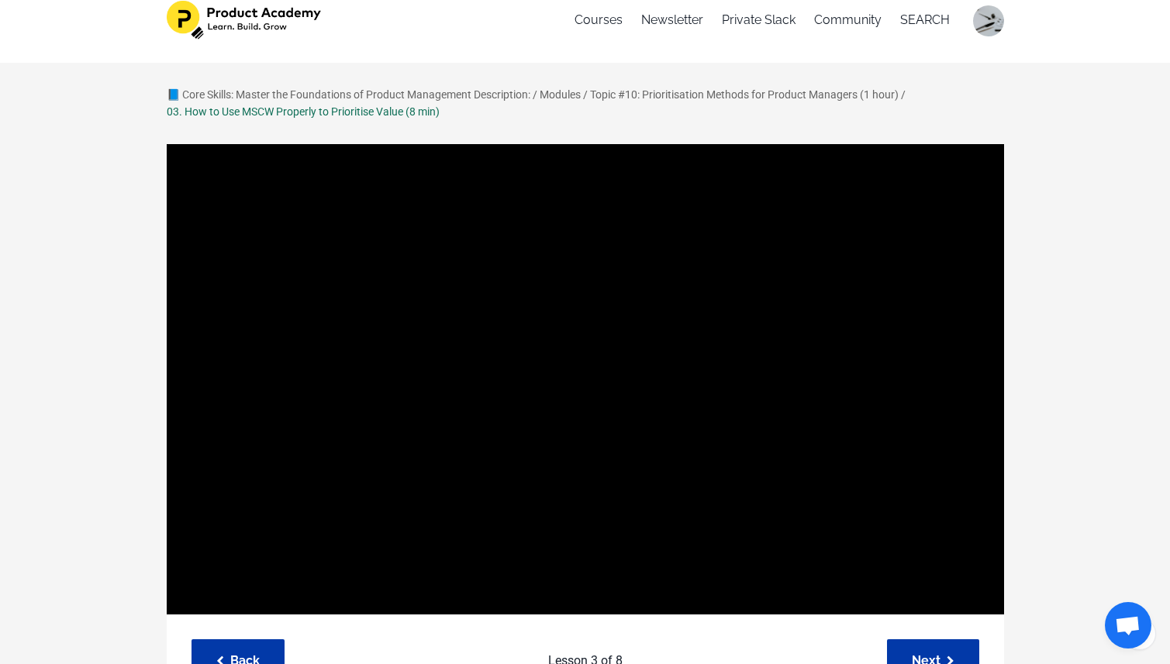
scroll to position [24, 0]
